Goal: Task Accomplishment & Management: Manage account settings

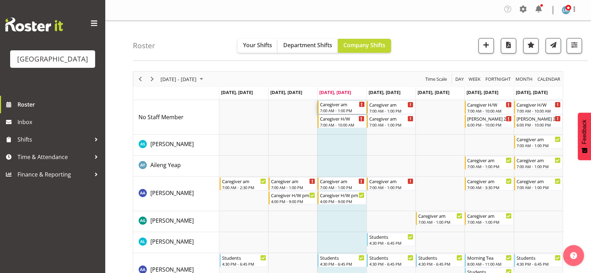
click at [330, 107] on div "Caregiver am" at bounding box center [342, 104] width 44 height 7
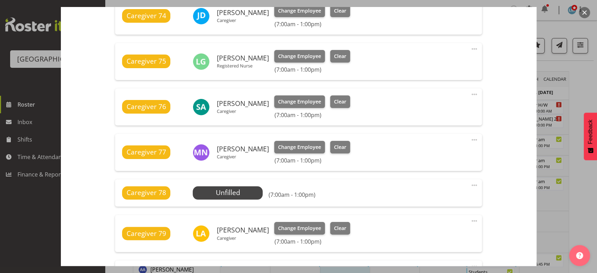
scroll to position [311, 0]
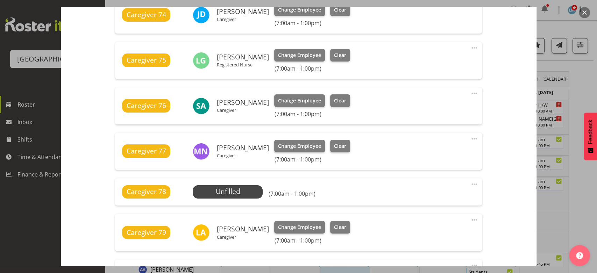
click at [473, 183] on div "Caregiver 78 Unfilled Select Employee (7:00am - 1:00pm) Edit Cover Role Delete" at bounding box center [298, 191] width 367 height 27
click at [470, 184] on span at bounding box center [474, 184] width 8 height 8
click at [422, 224] on link "Delete" at bounding box center [444, 226] width 67 height 13
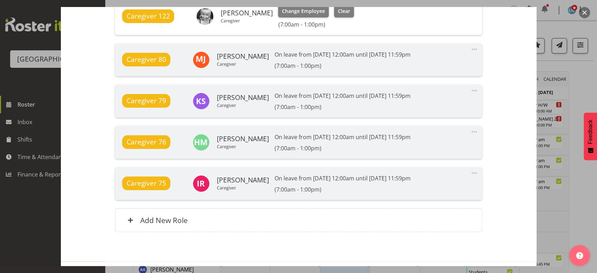
scroll to position [609, 0]
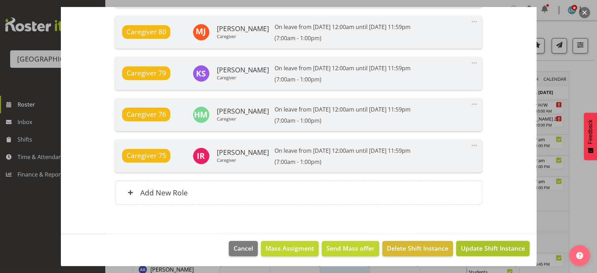
click at [485, 245] on span "Update Shift Instance" at bounding box center [493, 248] width 64 height 9
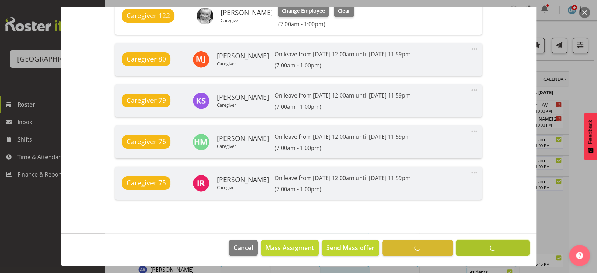
scroll to position [582, 0]
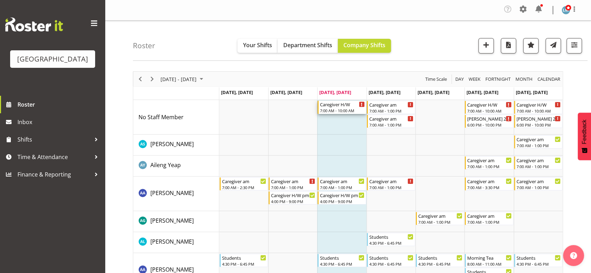
click at [334, 106] on div "Caregiver H/W" at bounding box center [342, 104] width 44 height 7
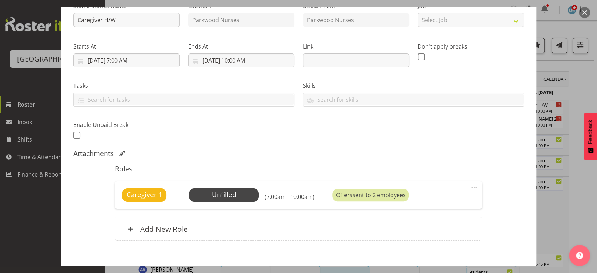
scroll to position [116, 0]
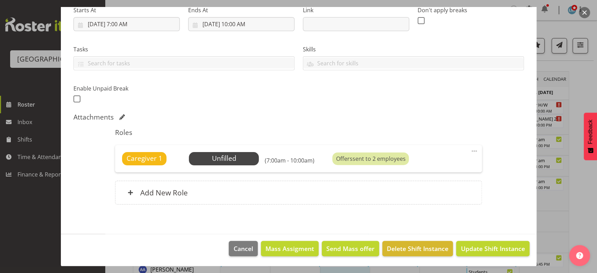
click at [470, 151] on span at bounding box center [474, 151] width 8 height 8
click at [415, 186] on link "Cover Role" at bounding box center [444, 180] width 67 height 13
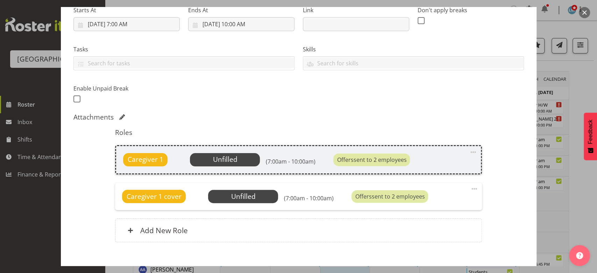
click at [470, 186] on span at bounding box center [474, 189] width 8 height 8
click at [421, 232] on link "Delete" at bounding box center [444, 230] width 67 height 13
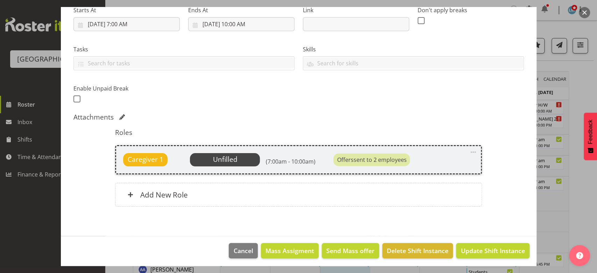
click at [469, 149] on span at bounding box center [473, 152] width 8 height 8
click at [418, 194] on link "Delete" at bounding box center [443, 194] width 67 height 13
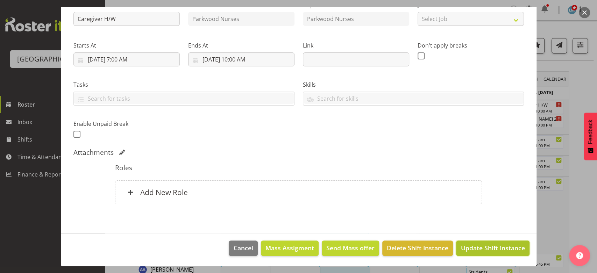
click at [479, 248] on span "Update Shift Instance" at bounding box center [493, 247] width 64 height 9
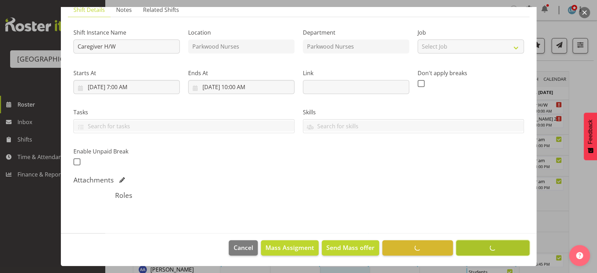
scroll to position [53, 0]
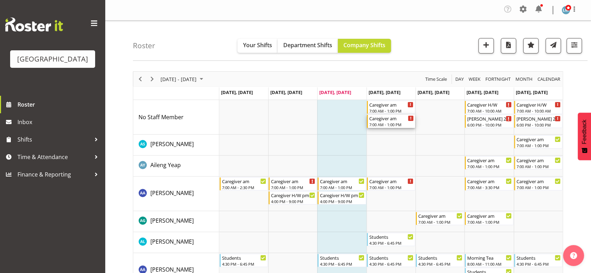
click at [380, 124] on div "7:00 AM - 1:00 PM" at bounding box center [391, 125] width 44 height 6
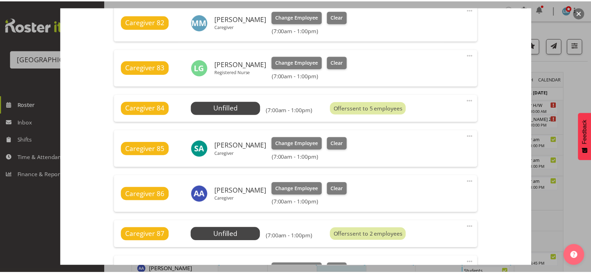
scroll to position [311, 0]
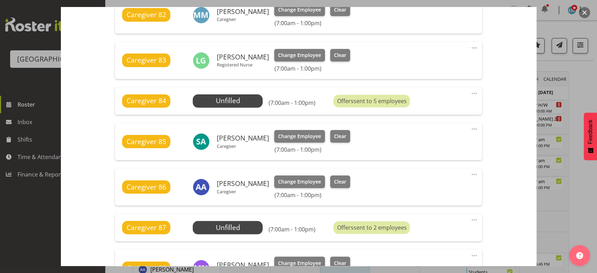
click at [585, 12] on button "button" at bounding box center [584, 12] width 11 height 11
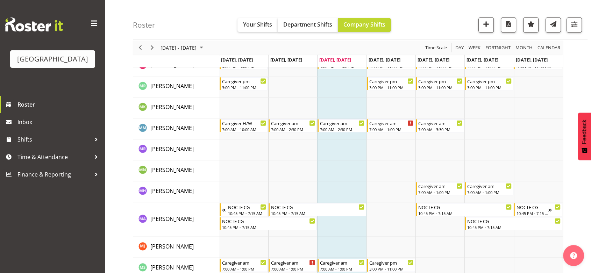
scroll to position [1554, 0]
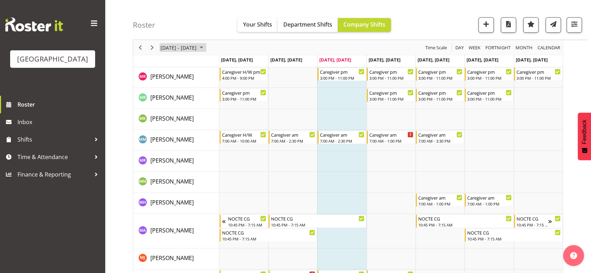
click at [206, 46] on span "August 25 - 31, 2025" at bounding box center [201, 47] width 8 height 9
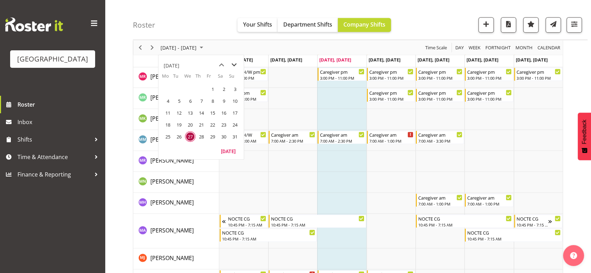
click at [237, 62] on span "next month" at bounding box center [234, 65] width 12 height 13
click at [167, 111] on span "15" at bounding box center [168, 113] width 10 height 10
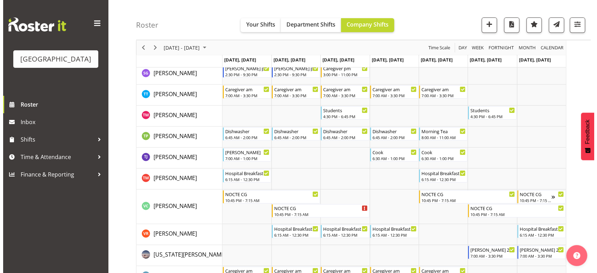
scroll to position [2333, 0]
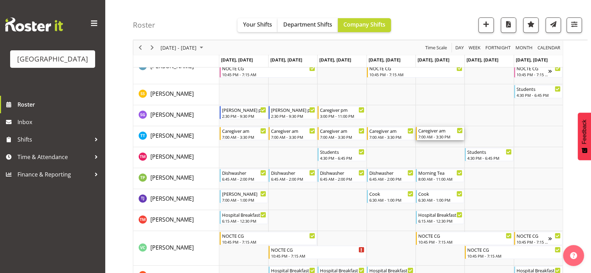
click at [449, 134] on div "7:00 AM - 3:30 PM" at bounding box center [440, 137] width 44 height 6
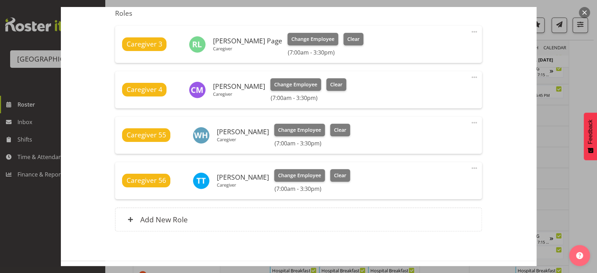
scroll to position [263, 0]
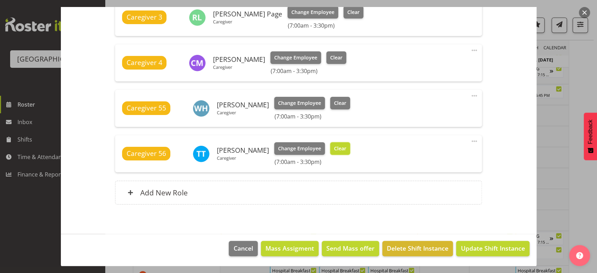
click at [334, 147] on span "Clear" at bounding box center [340, 149] width 12 height 8
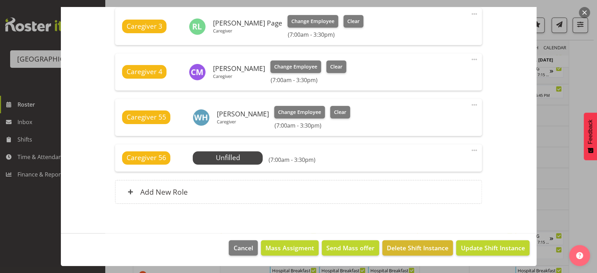
scroll to position [253, 0]
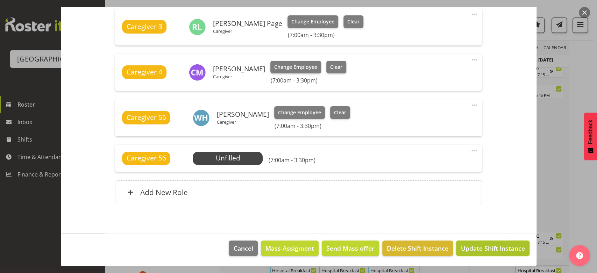
click at [479, 242] on button "Update Shift Instance" at bounding box center [492, 248] width 73 height 15
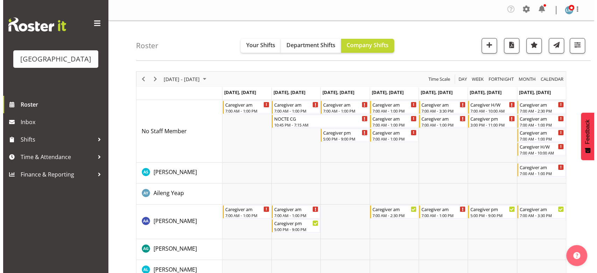
scroll to position [0, 0]
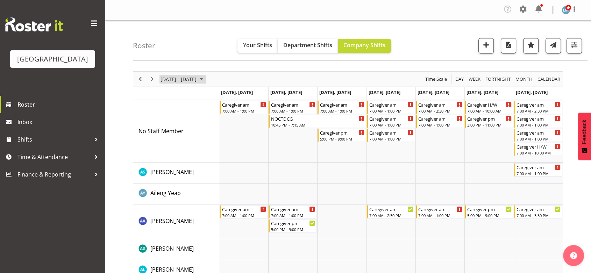
click at [206, 80] on span "September 15 - 21, 2025" at bounding box center [201, 79] width 8 height 9
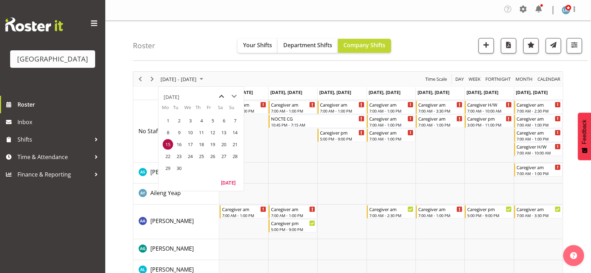
click at [222, 96] on span "previous month" at bounding box center [221, 96] width 12 height 13
click at [168, 167] on span "25" at bounding box center [168, 168] width 10 height 10
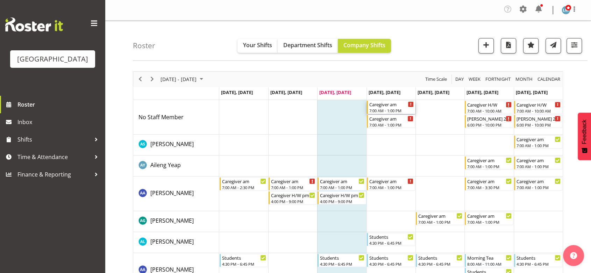
click at [394, 105] on div "Caregiver am" at bounding box center [391, 104] width 44 height 7
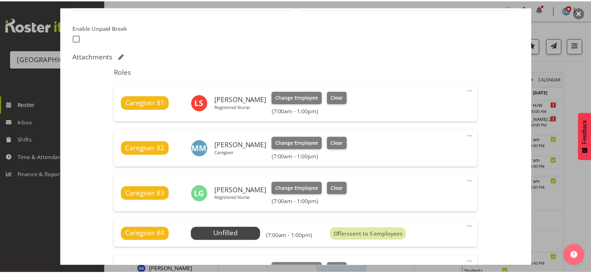
scroll to position [194, 0]
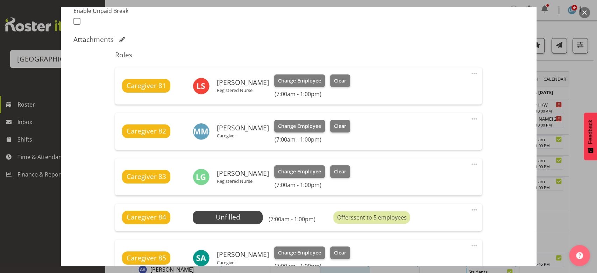
click at [584, 12] on button "button" at bounding box center [584, 12] width 11 height 11
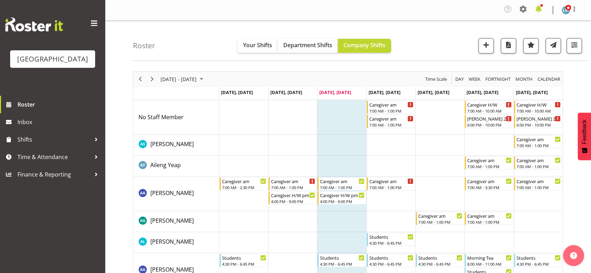
click at [537, 8] on span at bounding box center [538, 8] width 11 height 11
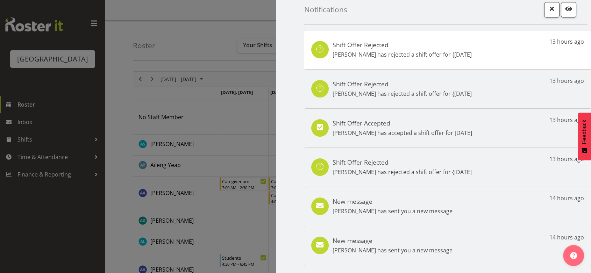
scroll to position [0, 0]
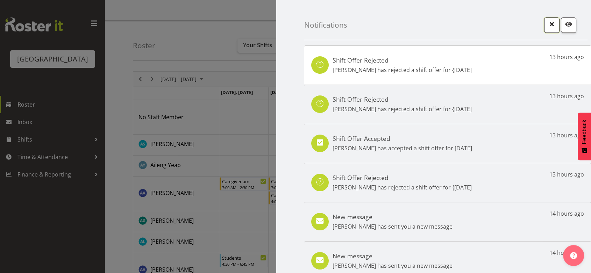
click at [549, 24] on span "button" at bounding box center [551, 24] width 9 height 9
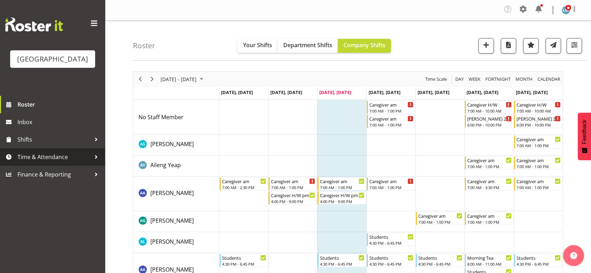
click at [92, 162] on div at bounding box center [96, 157] width 10 height 10
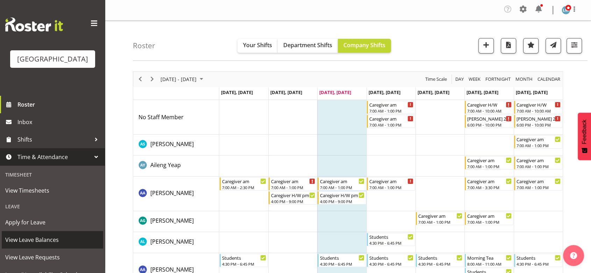
scroll to position [40, 0]
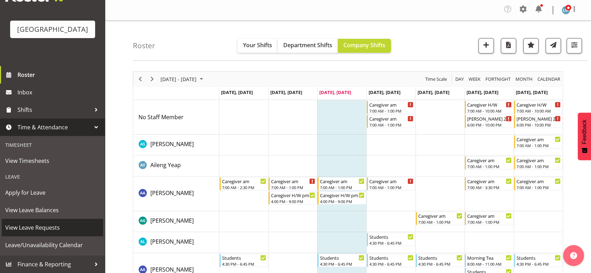
click at [65, 226] on span "View Leave Requests" at bounding box center [52, 227] width 94 height 10
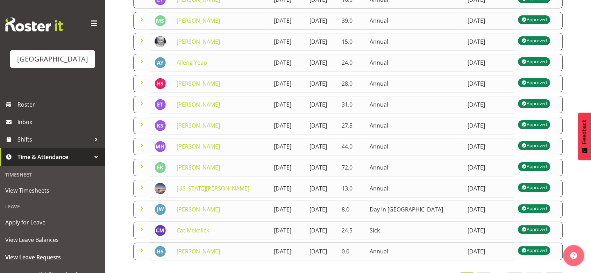
scroll to position [174, 0]
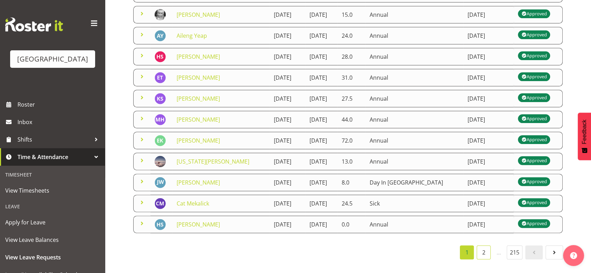
click at [480, 246] on link "2" at bounding box center [484, 252] width 14 height 14
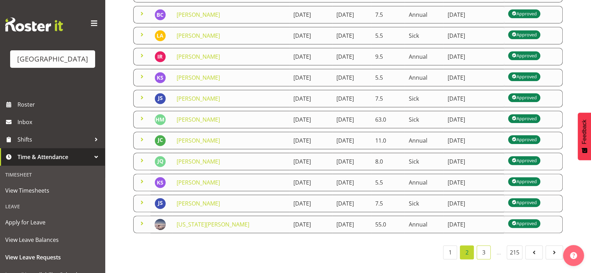
click at [481, 245] on link "3" at bounding box center [484, 252] width 14 height 14
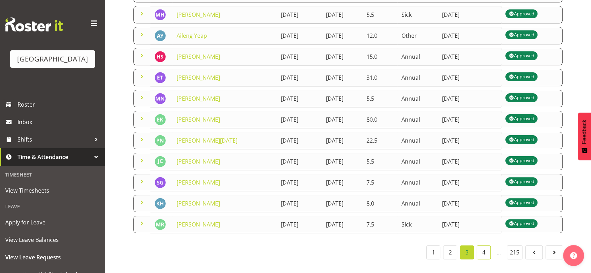
click at [485, 246] on link "4" at bounding box center [484, 252] width 14 height 14
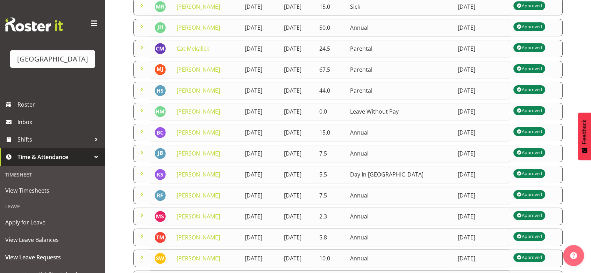
scroll to position [155, 0]
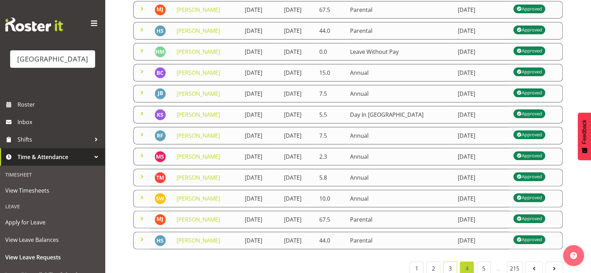
click at [450, 262] on link "3" at bounding box center [450, 269] width 14 height 14
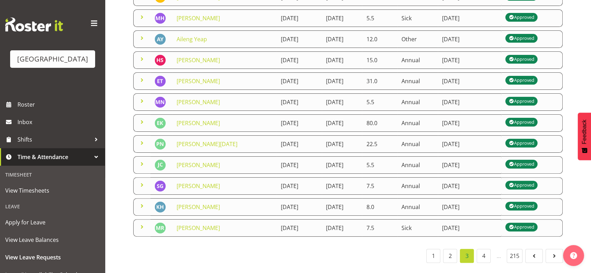
scroll to position [174, 0]
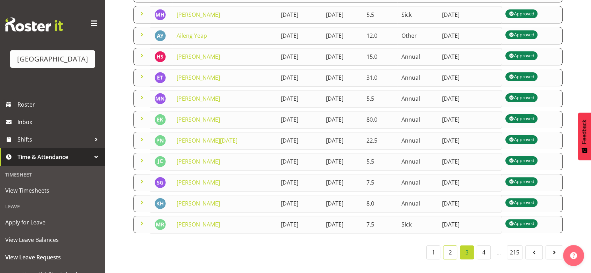
click at [450, 248] on link "2" at bounding box center [450, 252] width 14 height 14
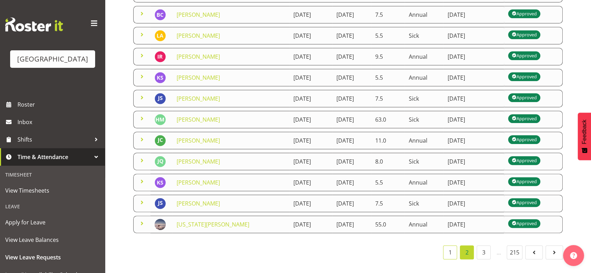
click at [445, 247] on link "1" at bounding box center [450, 252] width 14 height 14
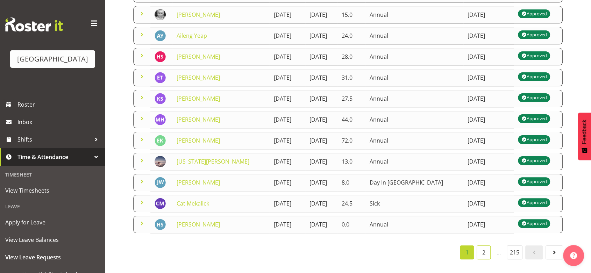
click at [487, 246] on link "2" at bounding box center [484, 252] width 14 height 14
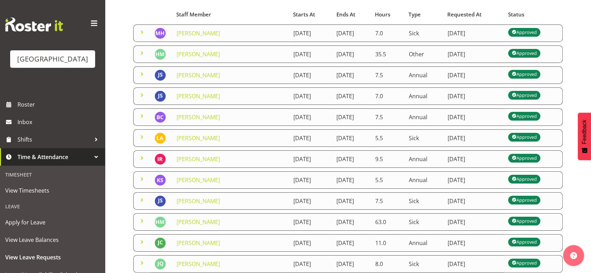
scroll to position [78, 0]
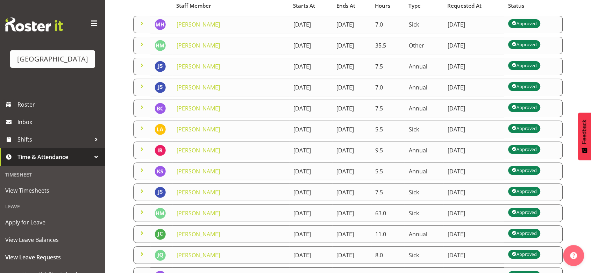
click at [216, 167] on td "[PERSON_NAME]" at bounding box center [230, 171] width 117 height 17
click at [189, 169] on link "[PERSON_NAME]" at bounding box center [198, 171] width 43 height 8
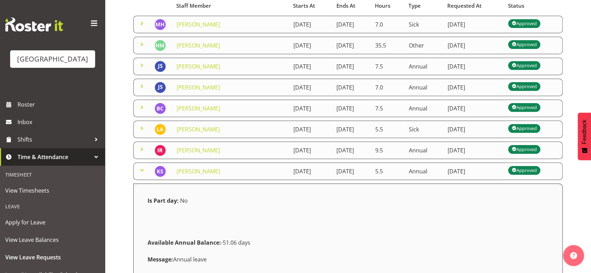
scroll to position [272, 0]
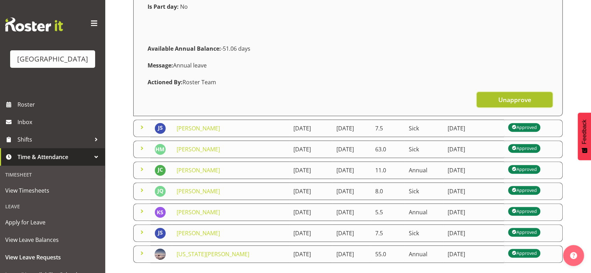
click at [508, 99] on span "Unapprove" at bounding box center [514, 99] width 33 height 9
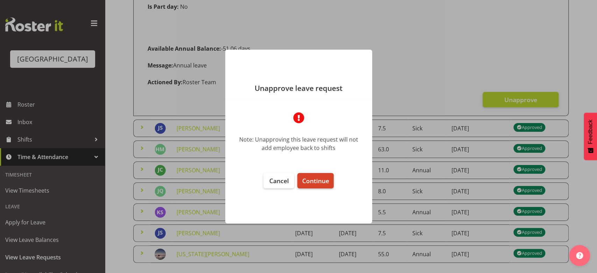
click at [317, 174] on button "Continue" at bounding box center [315, 180] width 36 height 15
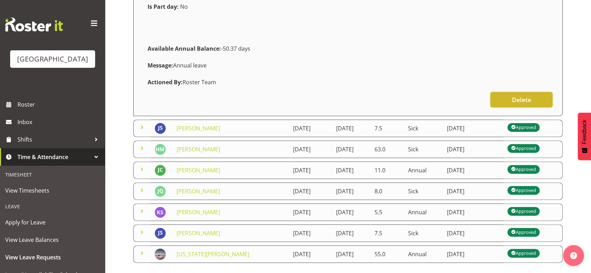
click at [519, 95] on span "Delete" at bounding box center [521, 99] width 19 height 9
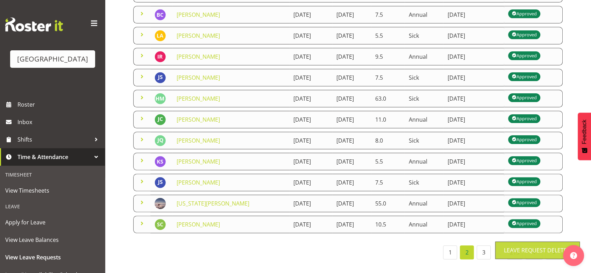
scroll to position [142, 0]
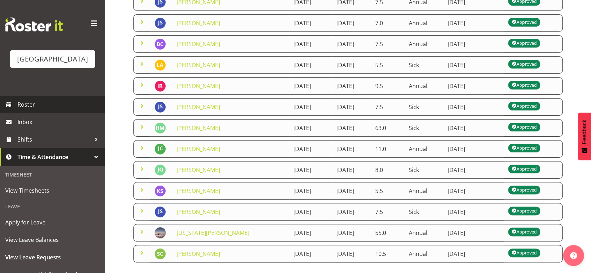
click at [30, 110] on span "Roster" at bounding box center [59, 104] width 84 height 10
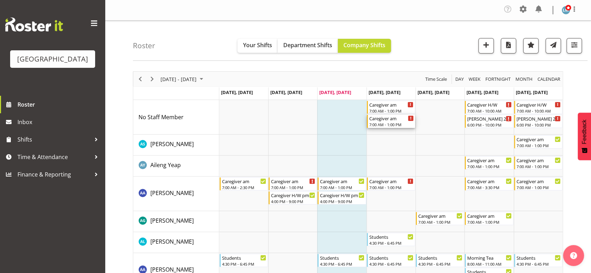
click at [391, 119] on div "Caregiver am" at bounding box center [391, 118] width 44 height 7
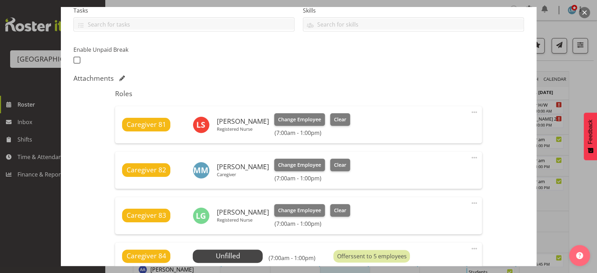
scroll to position [311, 0]
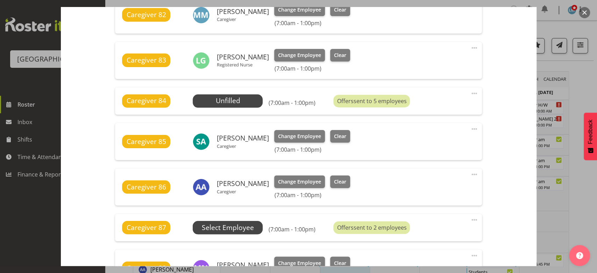
click at [0, 0] on span "Select Employee" at bounding box center [0, 0] width 0 height 0
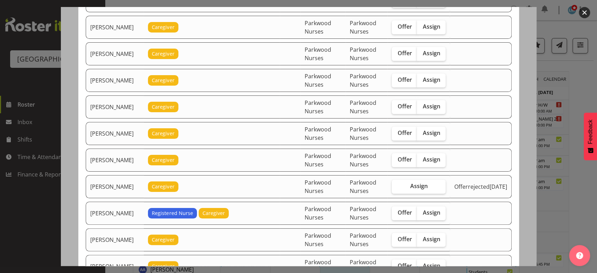
scroll to position [388, 0]
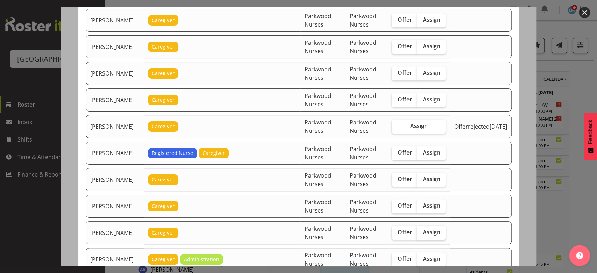
click at [440, 229] on span "Assign" at bounding box center [430, 232] width 17 height 7
click at [421, 230] on input "Assign" at bounding box center [419, 232] width 5 height 5
checkbox input "true"
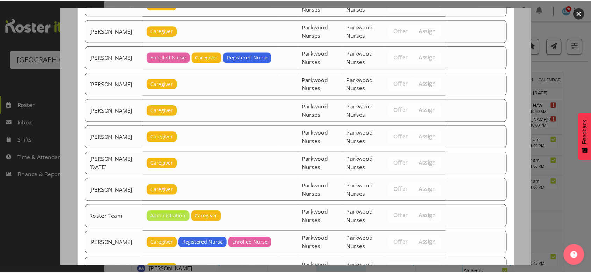
scroll to position [864, 0]
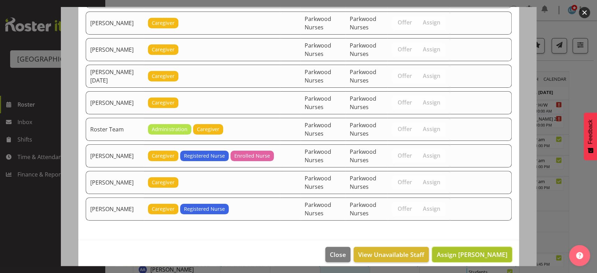
click at [464, 250] on span "Assign Kat Shepherd" at bounding box center [471, 254] width 71 height 8
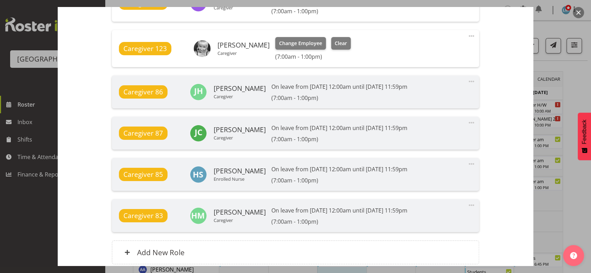
scroll to position [645, 0]
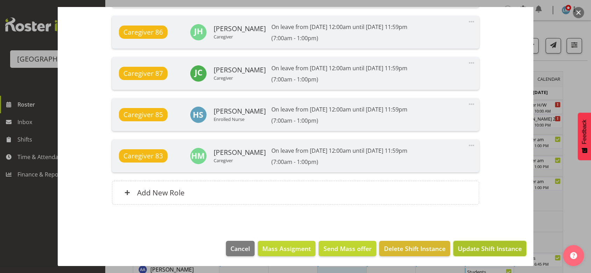
click at [467, 247] on span "Update Shift Instance" at bounding box center [490, 248] width 64 height 9
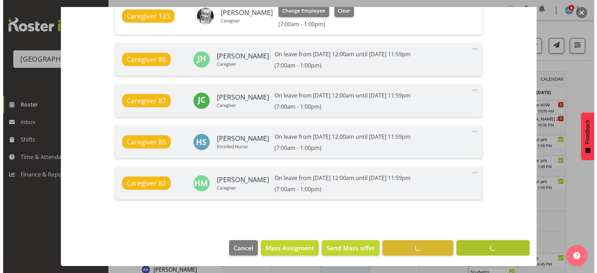
scroll to position [618, 0]
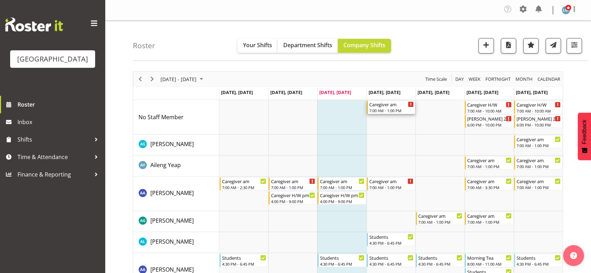
click at [389, 107] on div "Caregiver am" at bounding box center [391, 104] width 44 height 7
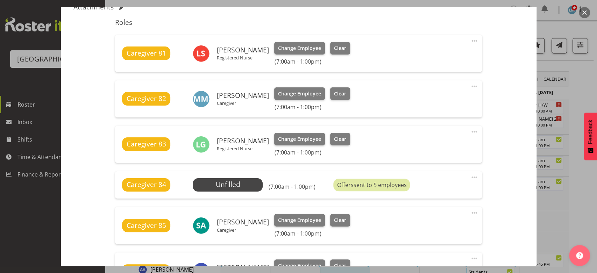
scroll to position [272, 0]
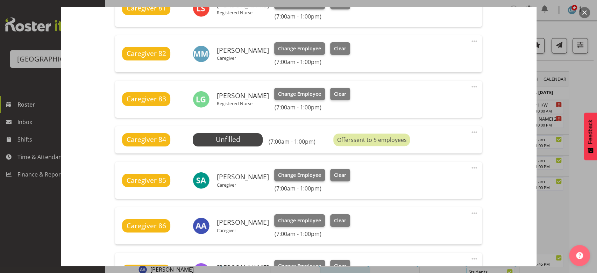
click at [470, 128] on span at bounding box center [474, 132] width 8 height 8
click at [420, 176] on link "Delete" at bounding box center [444, 174] width 67 height 13
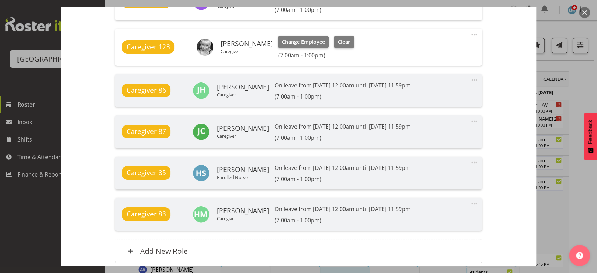
scroll to position [609, 0]
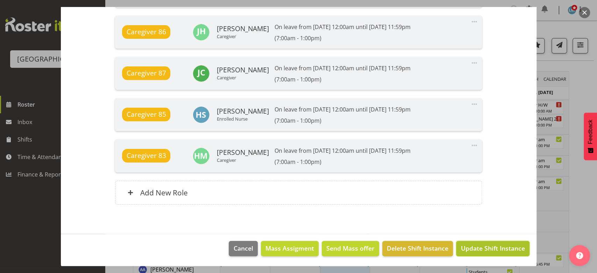
click at [485, 248] on span "Update Shift Instance" at bounding box center [493, 248] width 64 height 9
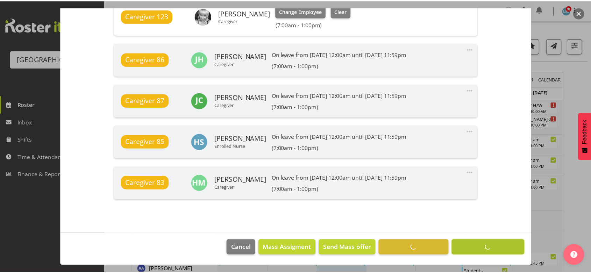
scroll to position [582, 0]
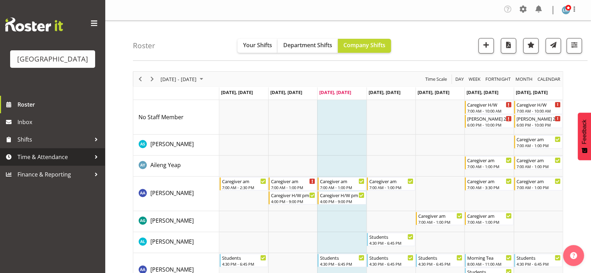
click at [97, 162] on div at bounding box center [96, 157] width 10 height 10
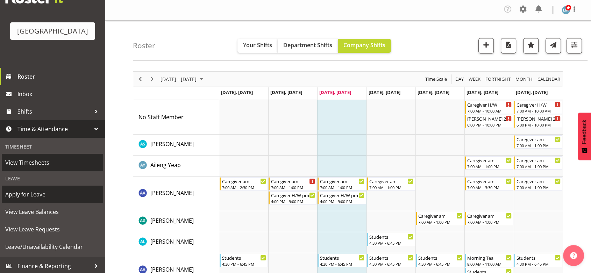
scroll to position [39, 0]
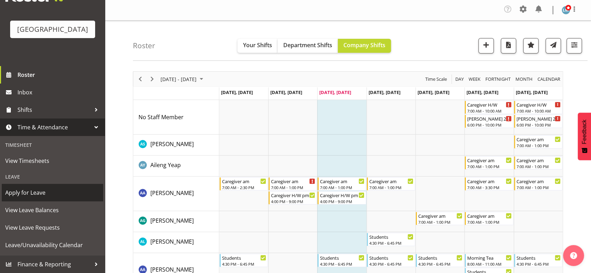
click at [29, 191] on span "Apply for Leave" at bounding box center [52, 192] width 94 height 10
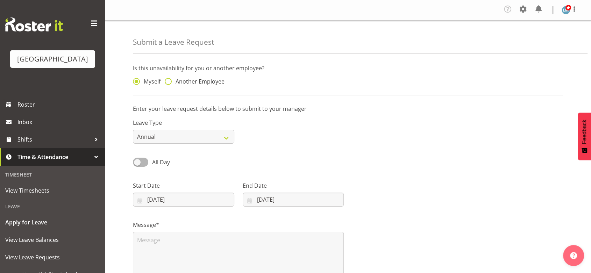
click at [166, 83] on span at bounding box center [168, 81] width 7 height 7
click at [166, 83] on input "Another Employee" at bounding box center [167, 81] width 5 height 5
radio input "true"
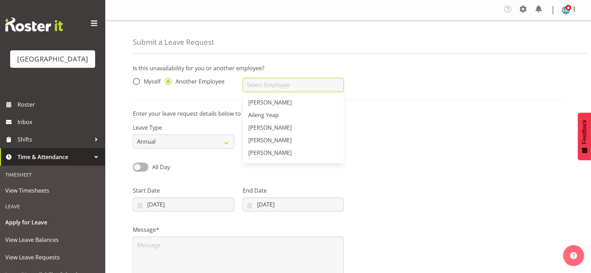
click at [277, 85] on input "text" at bounding box center [293, 85] width 101 height 14
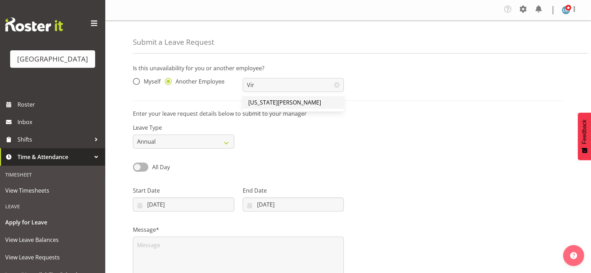
click at [269, 101] on span "[US_STATE][PERSON_NAME]" at bounding box center [284, 103] width 73 height 8
type input "[US_STATE][PERSON_NAME]"
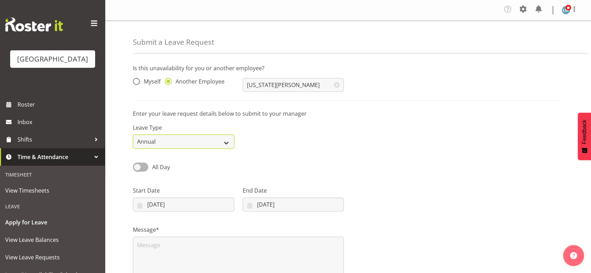
click at [228, 142] on select "Annual Sick Leave Without Pay Bereavement Domestic Violence Parental Jury Servi…" at bounding box center [183, 142] width 101 height 14
select select "Sick"
click at [133, 135] on select "Annual Sick Leave Without Pay Bereavement Domestic Violence Parental Jury Servi…" at bounding box center [183, 142] width 101 height 14
click at [141, 206] on input "27/08/2025" at bounding box center [183, 205] width 101 height 14
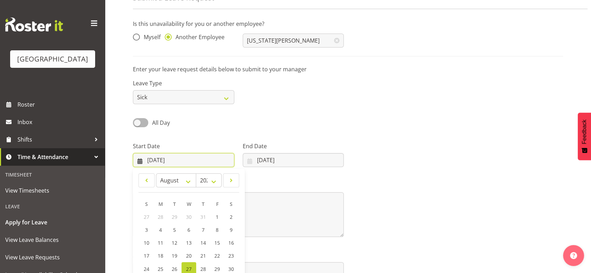
scroll to position [84, 0]
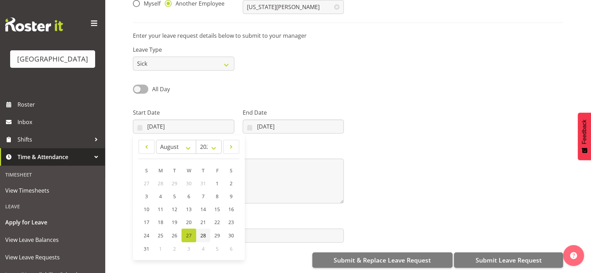
click at [201, 232] on span "28" at bounding box center [203, 235] width 6 height 7
type input "28/08/2025"
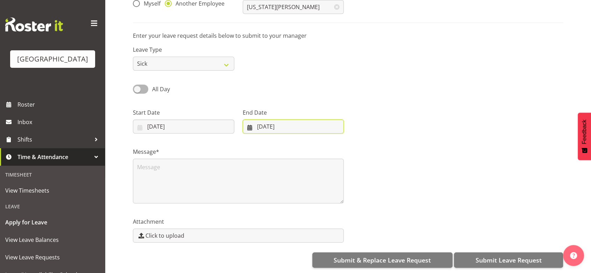
click at [246, 120] on input "27/08/2025" at bounding box center [293, 127] width 101 height 14
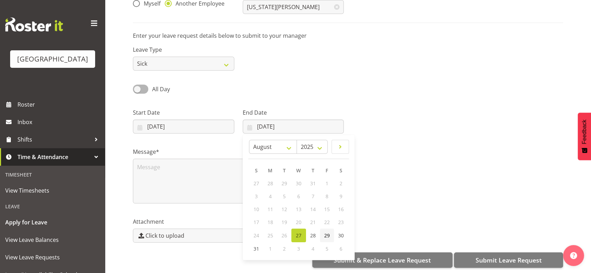
click at [328, 232] on span "29" at bounding box center [327, 235] width 6 height 7
type input "29/08/2025"
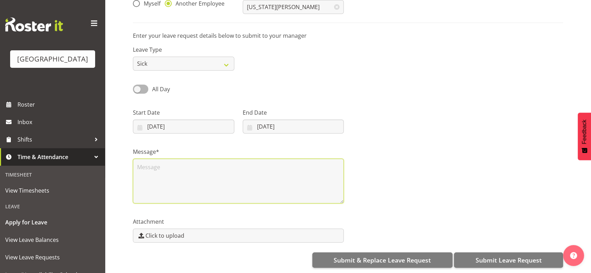
click at [201, 176] on textarea at bounding box center [238, 181] width 211 height 45
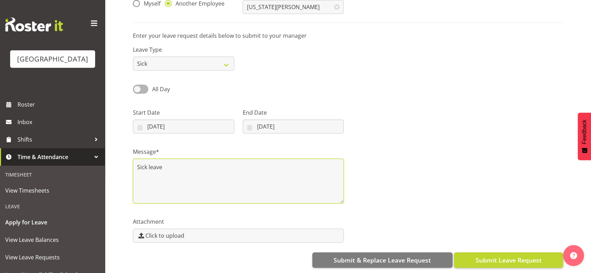
type textarea "Sick leave"
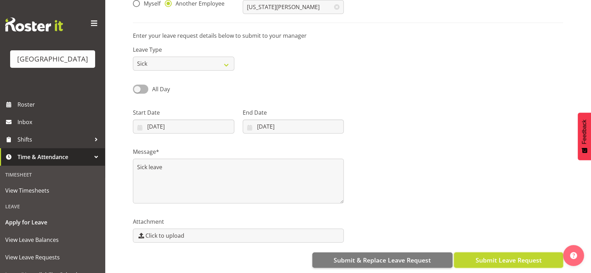
click at [512, 256] on span "Submit Leave Request" at bounding box center [508, 260] width 66 height 9
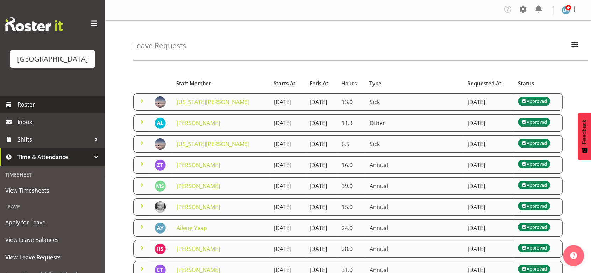
click at [26, 110] on span "Roster" at bounding box center [59, 104] width 84 height 10
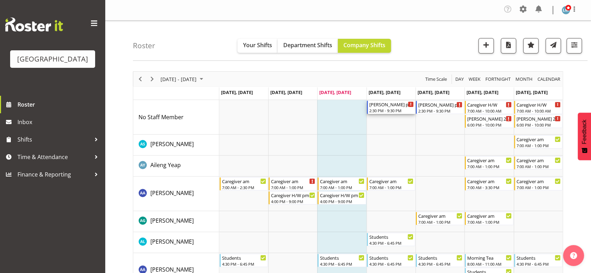
click at [388, 108] on div "2:30 PM - 9:30 PM" at bounding box center [391, 111] width 44 height 6
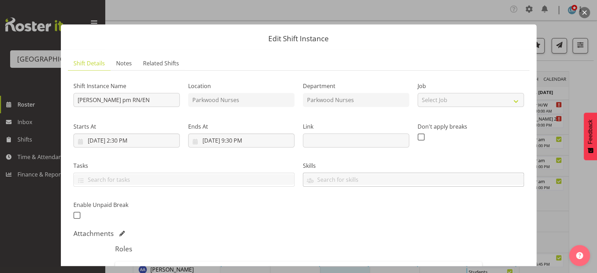
scroll to position [155, 0]
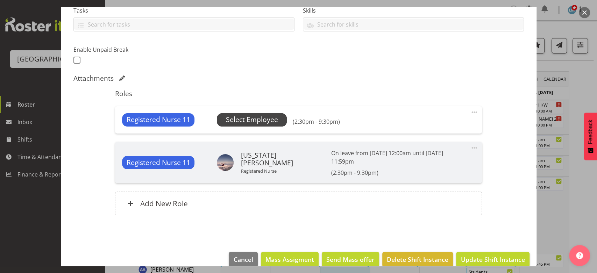
click at [248, 117] on span "Select Employee" at bounding box center [252, 120] width 52 height 10
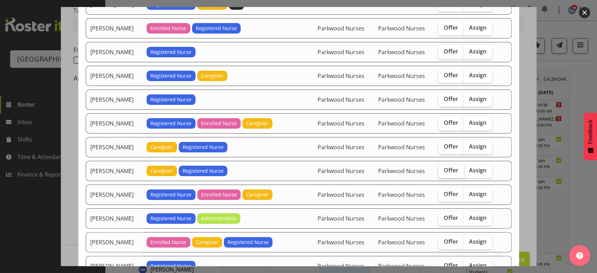
click at [446, 170] on span "Offer" at bounding box center [451, 170] width 14 height 7
click at [443, 170] on input "Offer" at bounding box center [440, 170] width 5 height 5
checkbox input "true"
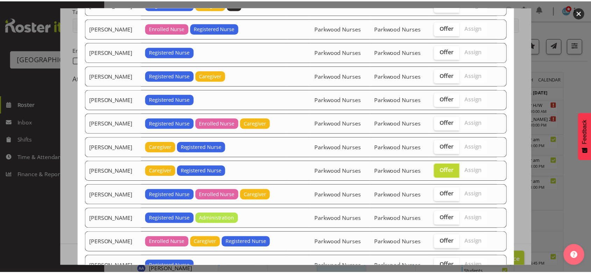
scroll to position [262, 0]
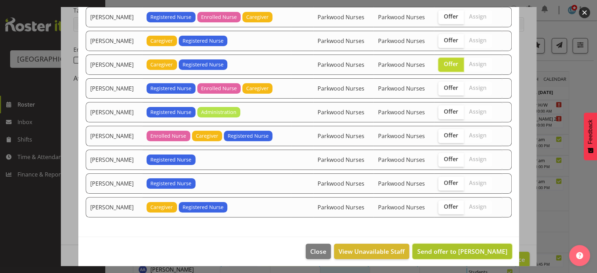
click at [464, 247] on span "Send offer to [PERSON_NAME]" at bounding box center [462, 251] width 90 height 8
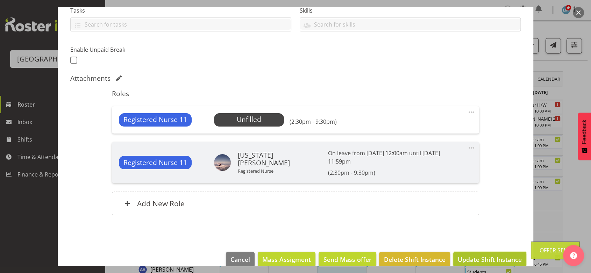
click at [471, 255] on span "Update Shift Instance" at bounding box center [490, 259] width 64 height 9
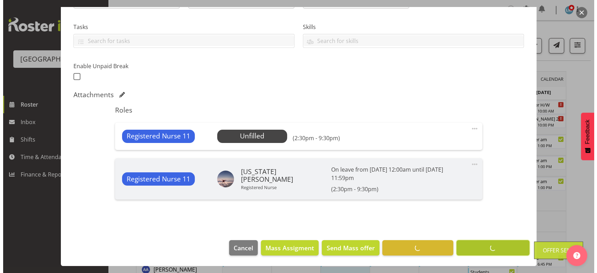
scroll to position [130, 0]
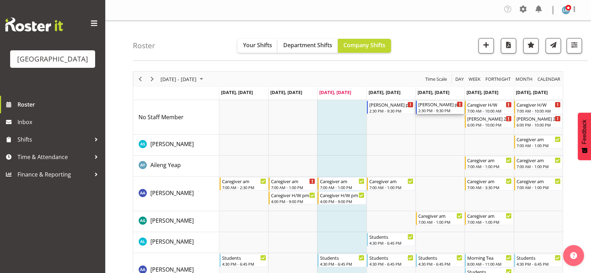
click at [434, 107] on div "[PERSON_NAME] pm RN/EN" at bounding box center [440, 104] width 44 height 7
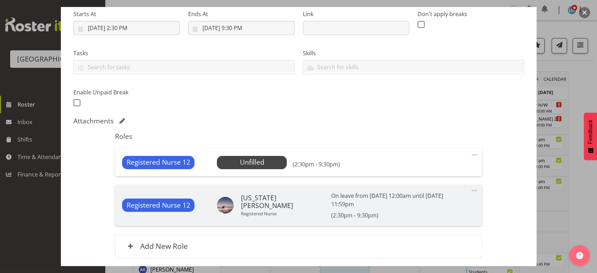
scroll to position [155, 0]
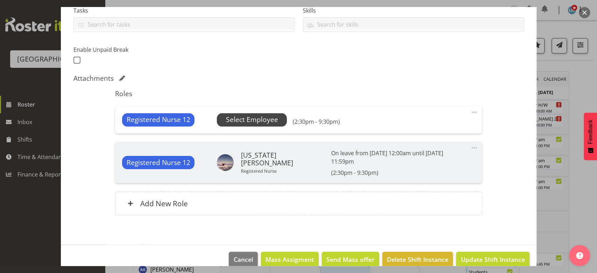
click at [250, 120] on span "Select Employee" at bounding box center [252, 120] width 52 height 10
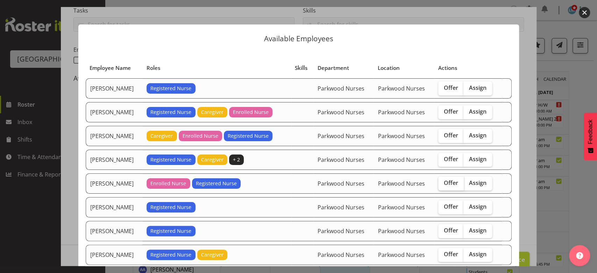
click at [448, 181] on span "Offer" at bounding box center [451, 182] width 14 height 7
click at [443, 181] on input "Offer" at bounding box center [440, 183] width 5 height 5
checkbox input "true"
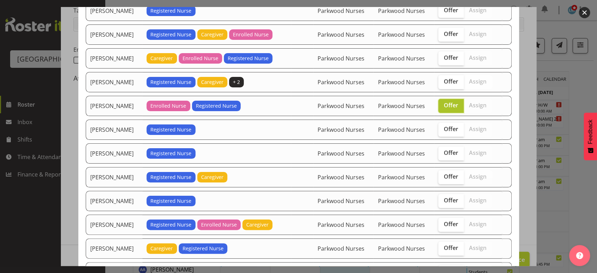
scroll to position [116, 0]
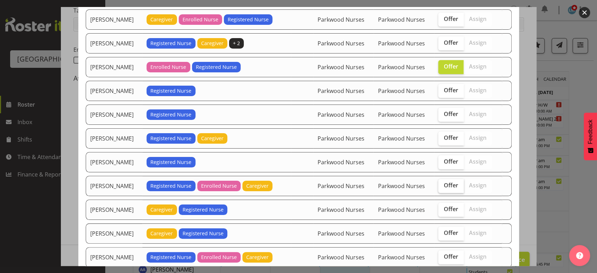
click at [447, 182] on span "Offer" at bounding box center [451, 185] width 14 height 7
click at [443, 183] on input "Offer" at bounding box center [440, 185] width 5 height 5
checkbox input "true"
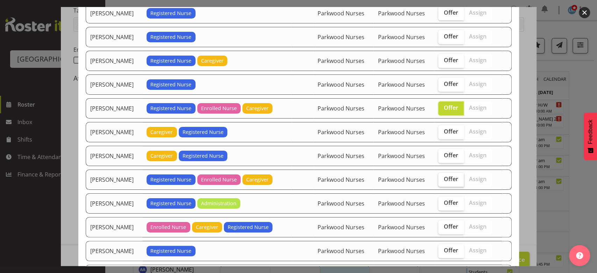
click at [448, 176] on span "Offer" at bounding box center [451, 179] width 14 height 7
click at [443, 177] on input "Offer" at bounding box center [440, 179] width 5 height 5
checkbox input "true"
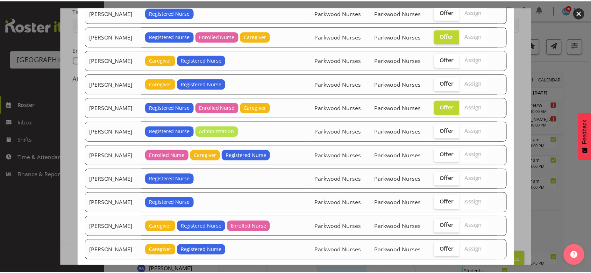
scroll to position [309, 0]
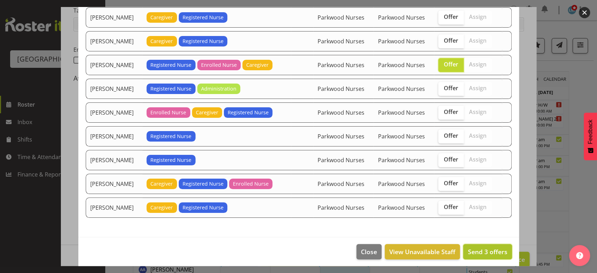
click at [481, 250] on span "Send 3 offers" at bounding box center [488, 252] width 40 height 8
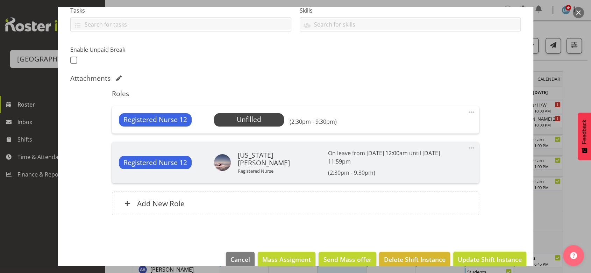
click at [481, 255] on span "Update Shift Instance" at bounding box center [490, 259] width 64 height 9
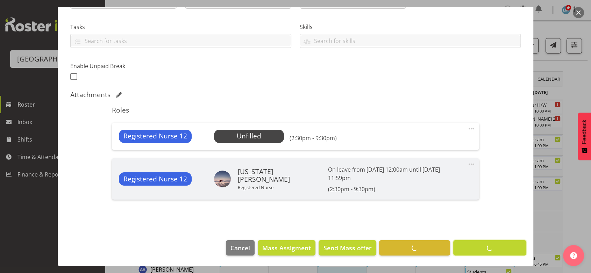
scroll to position [130, 0]
